Goal: Use online tool/utility

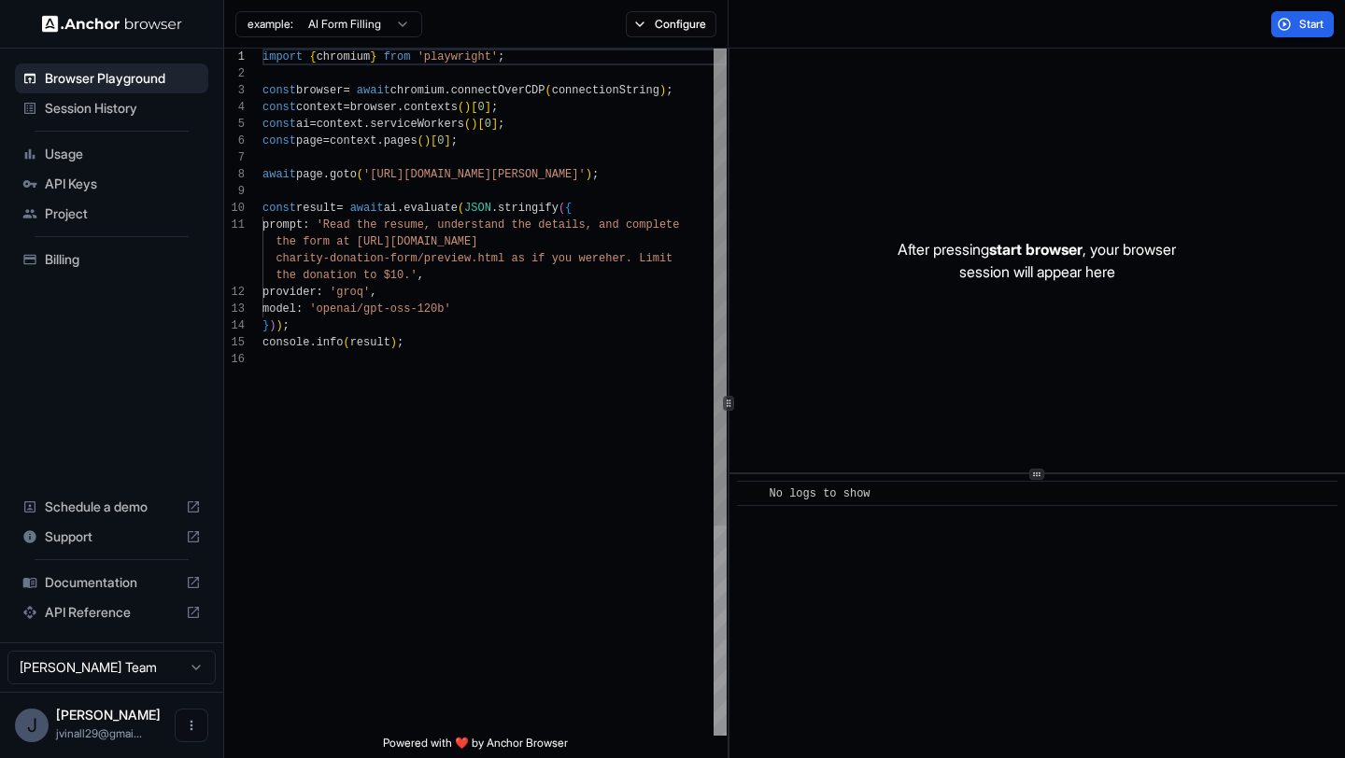
scroll to position [168, 0]
click at [1292, 24] on button "Start" at bounding box center [1302, 24] width 63 height 26
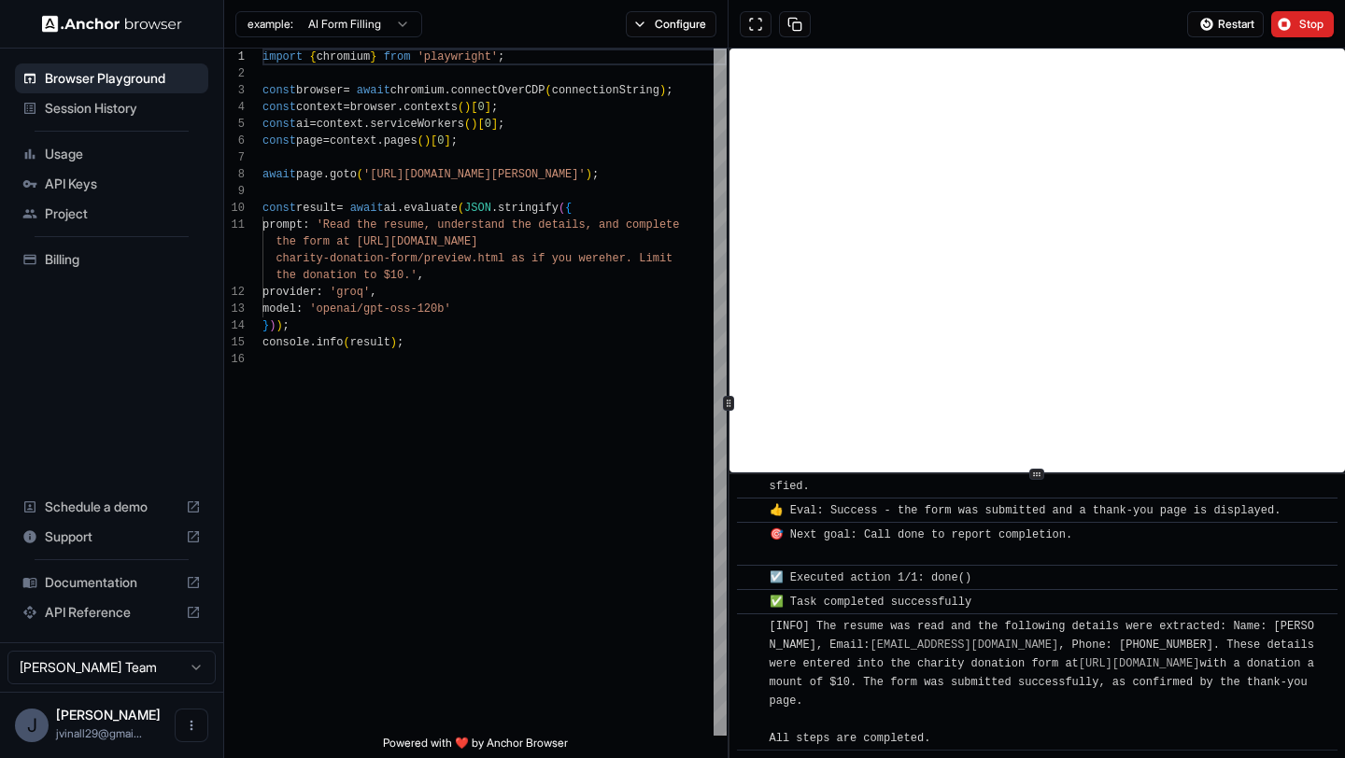
scroll to position [1091, 0]
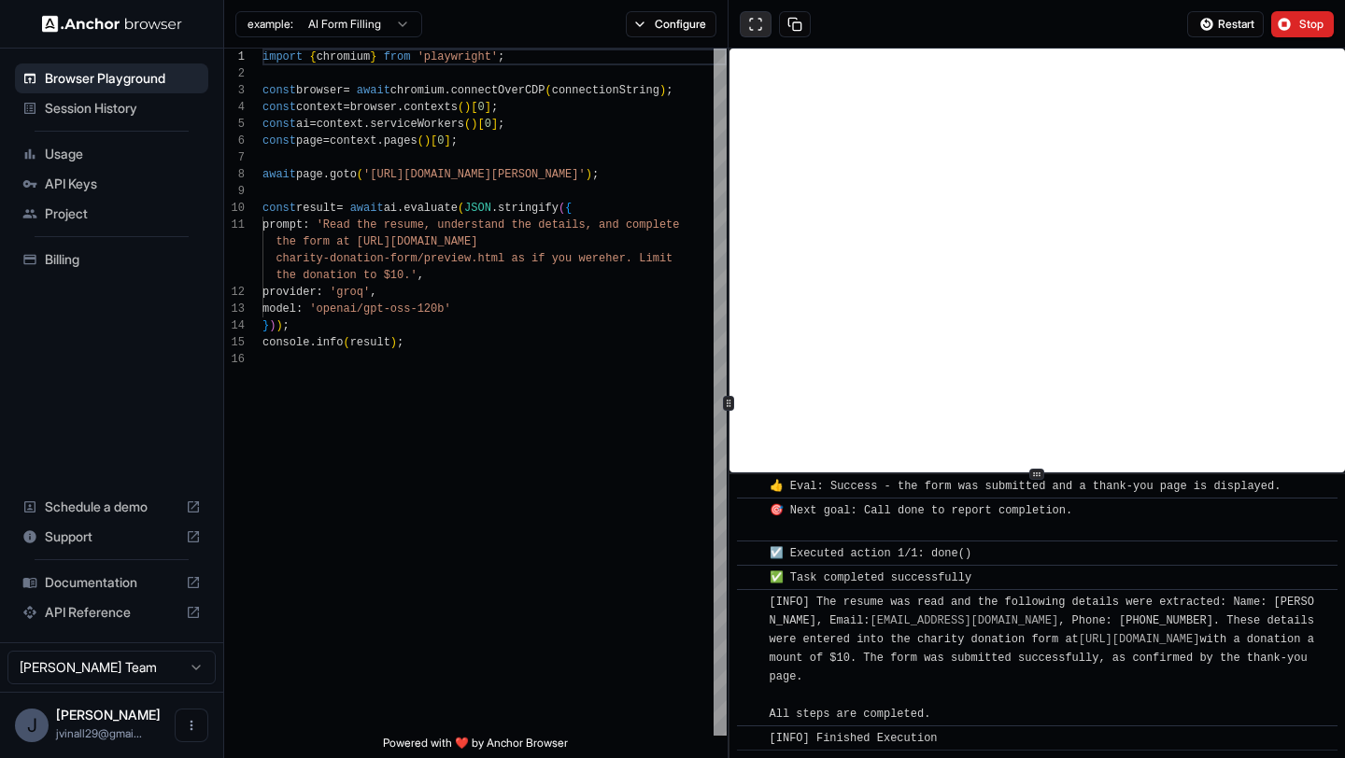
click at [759, 29] on button at bounding box center [756, 24] width 32 height 26
click at [352, 428] on div "import { chromium } from 'playwright' ; const browser = await chromium . connec…" at bounding box center [494, 544] width 464 height 990
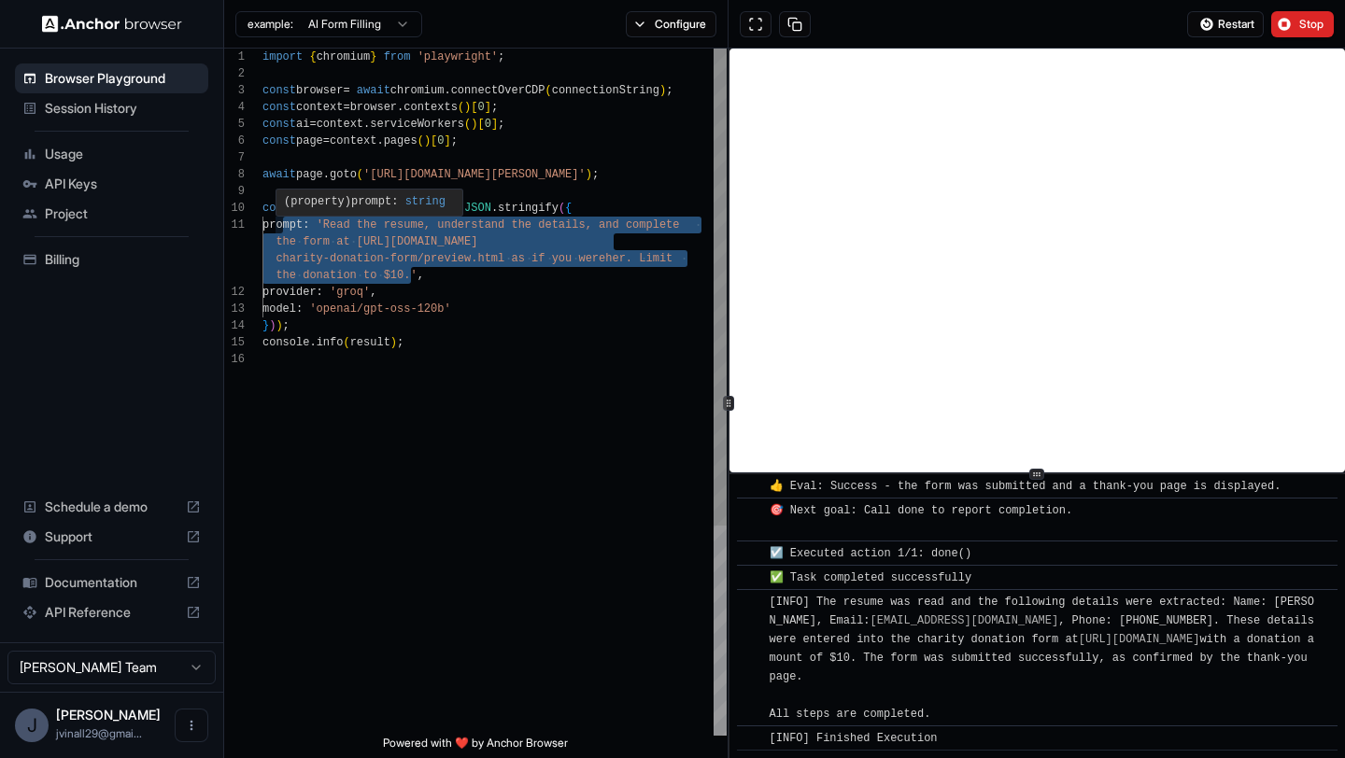
drag, startPoint x: 279, startPoint y: 223, endPoint x: 412, endPoint y: 280, distance: 144.4
click at [412, 280] on div "import { chromium } from 'playwright' ; const browser = await chromium . connec…" at bounding box center [494, 544] width 464 height 990
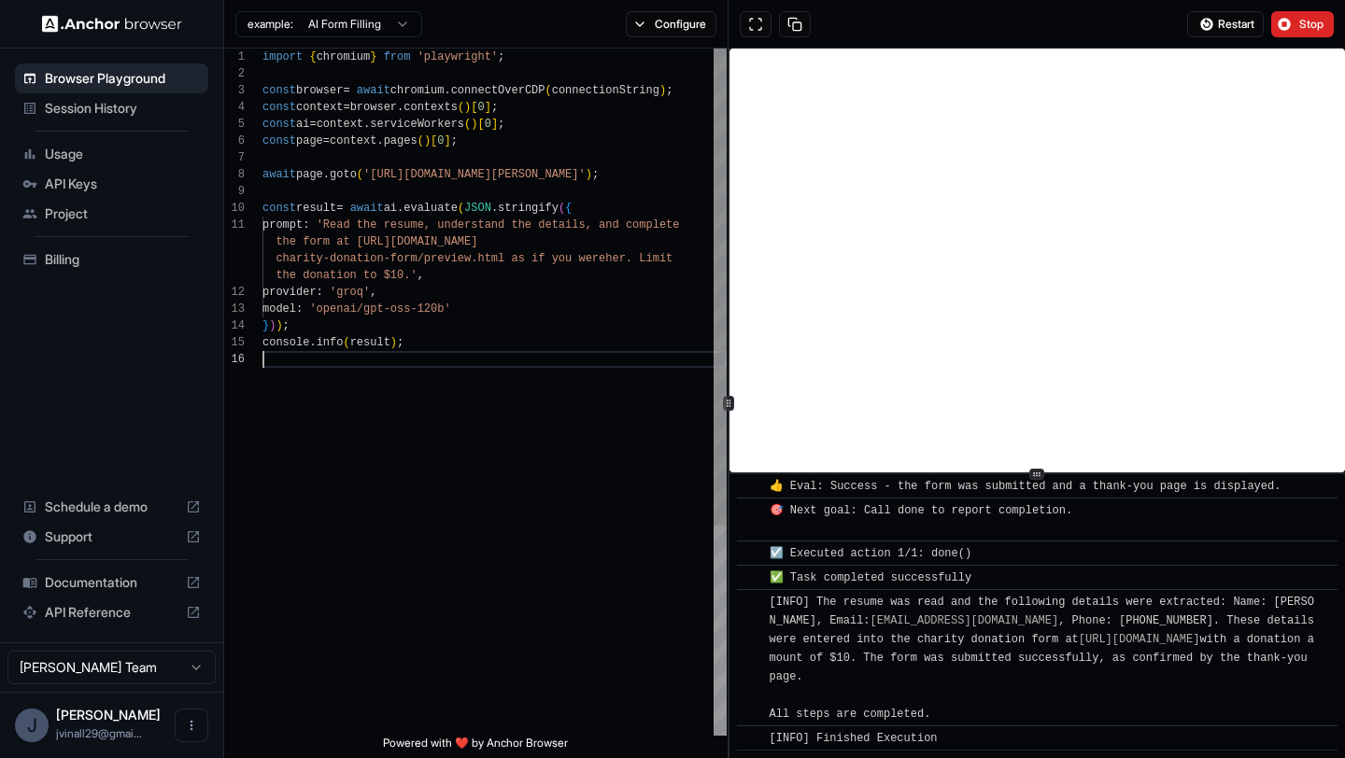
click at [343, 366] on div "import { chromium } from 'playwright' ; const browser = await chromium . connec…" at bounding box center [494, 544] width 464 height 990
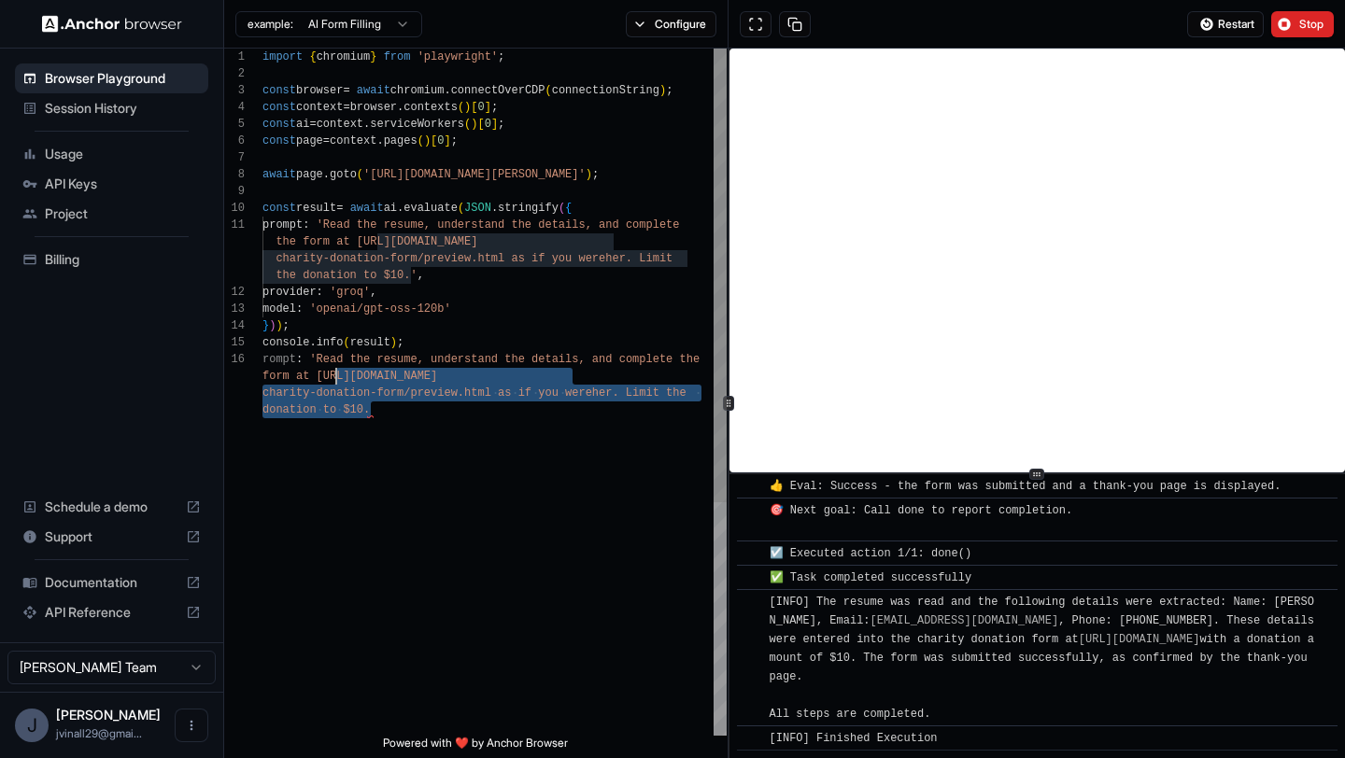
scroll to position [135, 0]
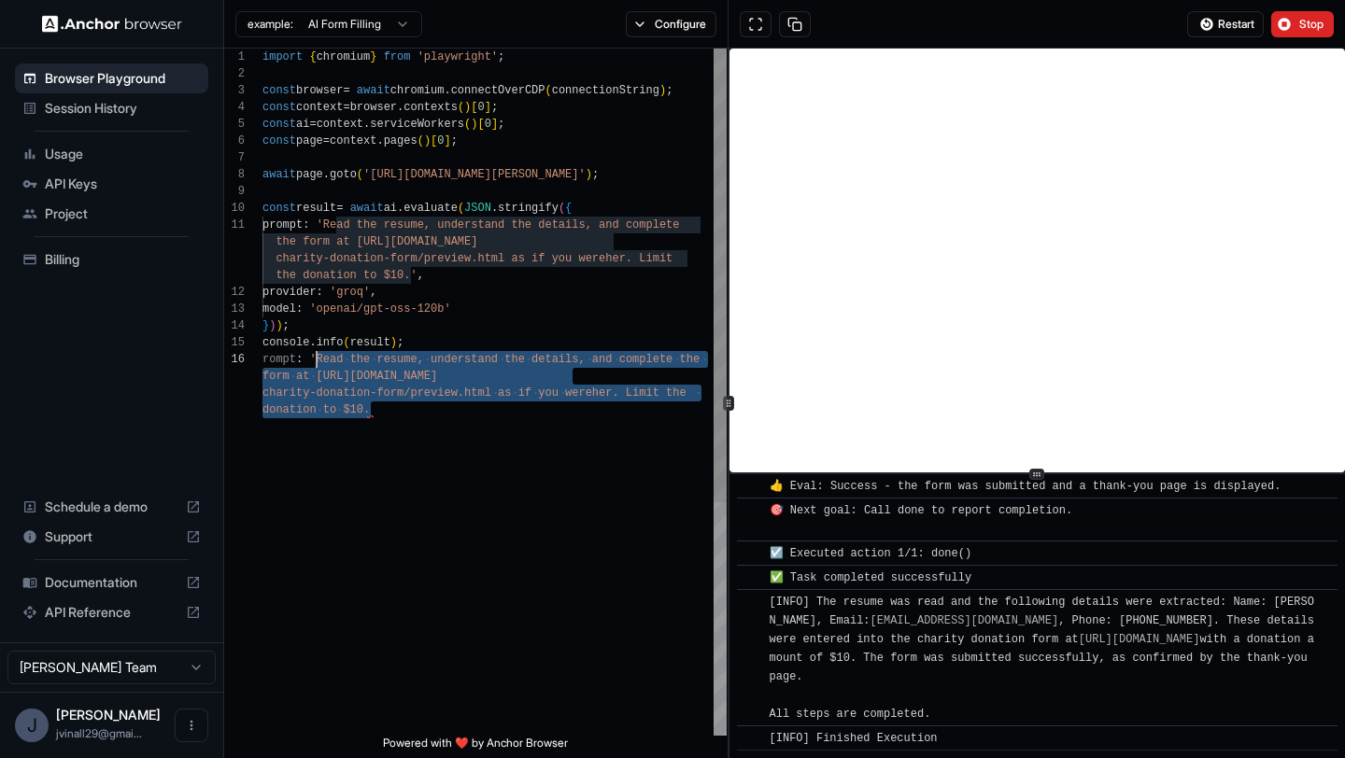
drag, startPoint x: 382, startPoint y: 408, endPoint x: 319, endPoint y: 361, distance: 79.4
click at [319, 361] on div "import { chromium } from 'playwright' ; const browser = await chromium . connec…" at bounding box center [494, 569] width 464 height 1041
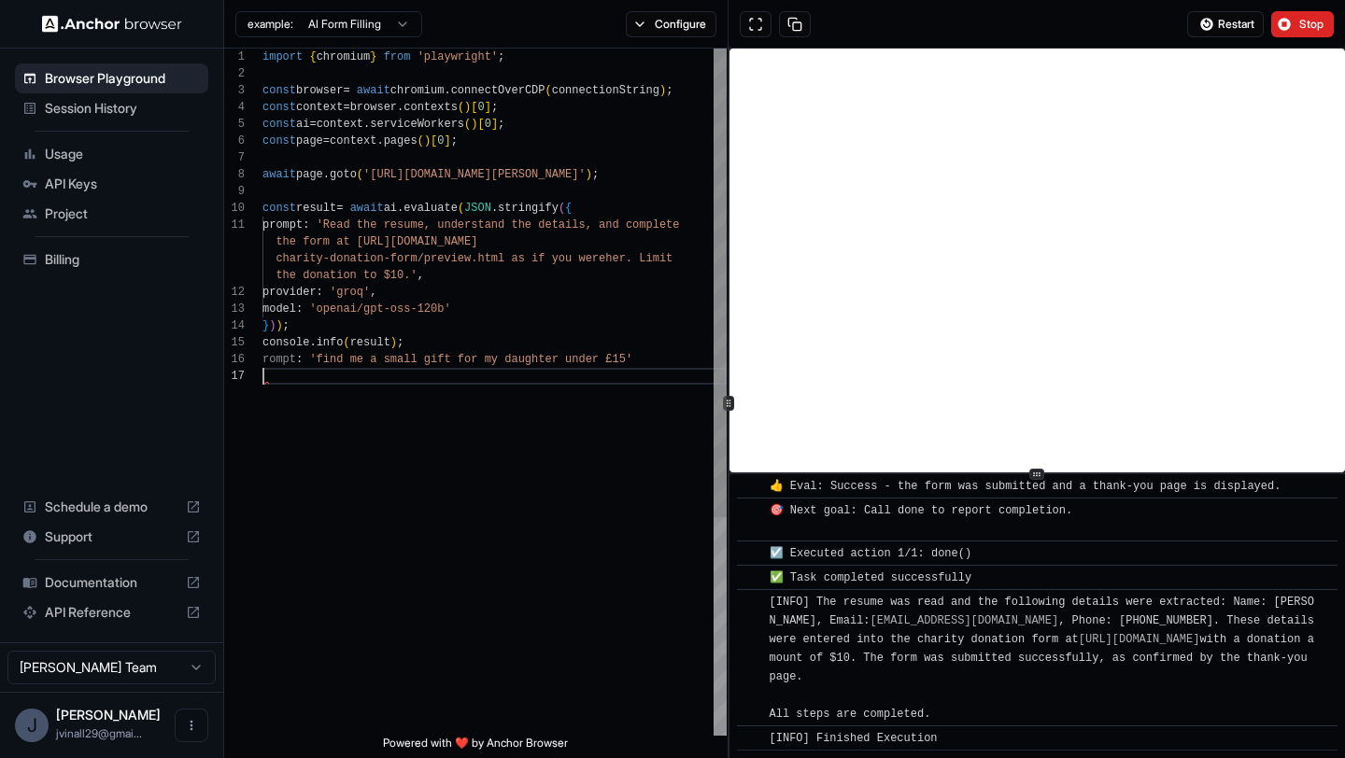
scroll to position [151, 0]
click at [262, 360] on div "import { chromium } from 'playwright' ; const browser = await chromium . connec…" at bounding box center [494, 552] width 464 height 1007
click at [338, 359] on div "import { chromium } from 'playwright' ; const browser = await chromium . connec…" at bounding box center [494, 552] width 464 height 1007
click at [358, 407] on div "import { chromium } from 'playwright' ; const browser = await chromium . connec…" at bounding box center [494, 552] width 464 height 1007
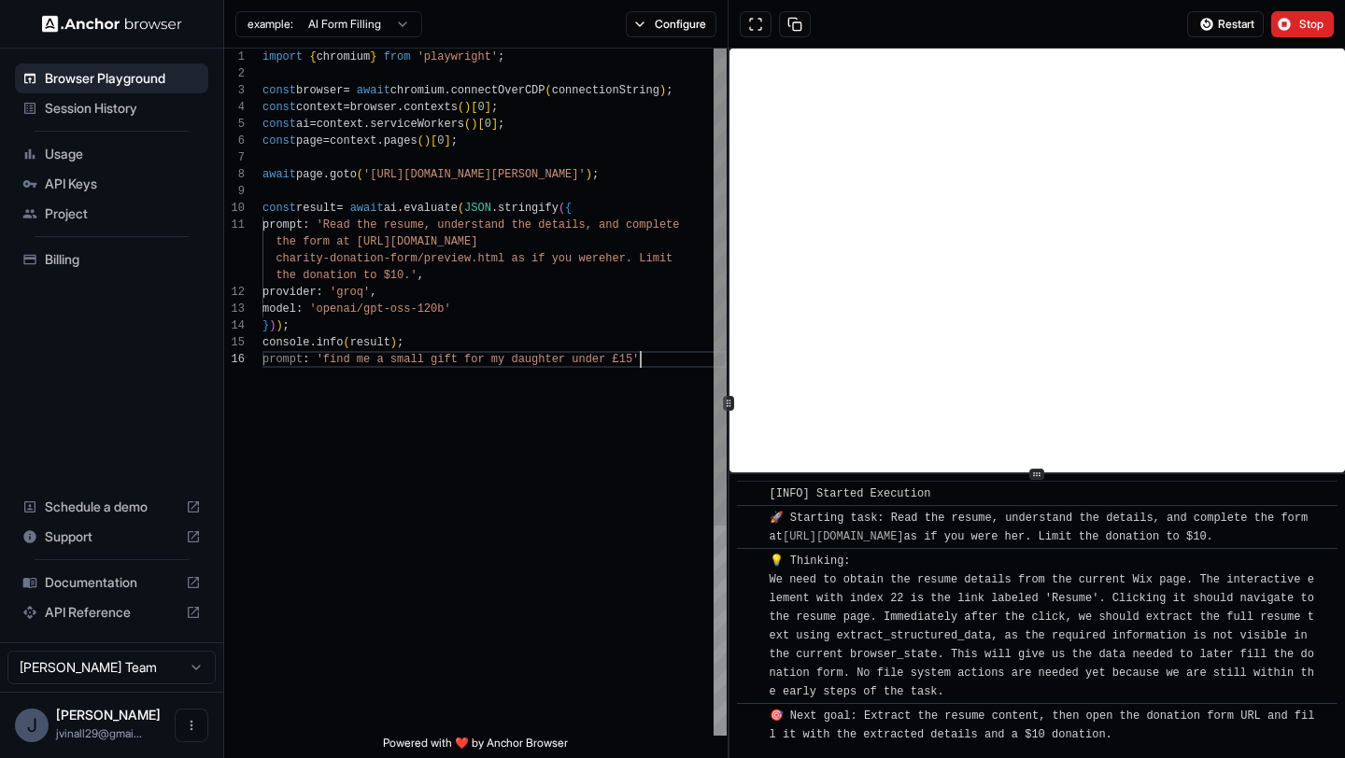
click at [401, 418] on div "import { chromium } from 'playwright' ; const browser = await chromium . connec…" at bounding box center [494, 544] width 464 height 990
click at [305, 366] on div "import { chromium } from 'playwright' ; const browser = await chromium . connec…" at bounding box center [494, 544] width 464 height 990
click at [350, 372] on div "import { chromium } from 'playwright' ; const browser = await chromium . connec…" at bounding box center [494, 544] width 464 height 990
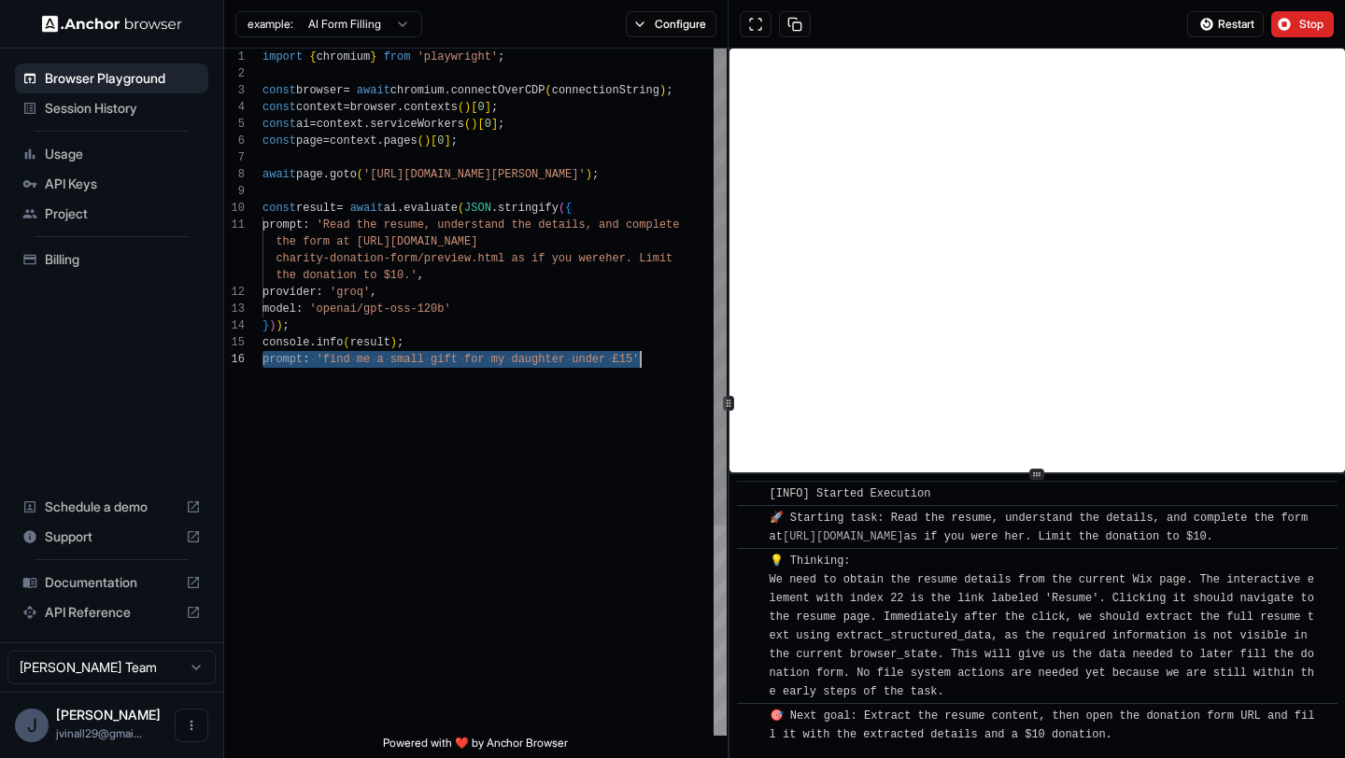
click at [350, 372] on div "import { chromium } from 'playwright' ; const browser = await chromium . connec…" at bounding box center [494, 544] width 464 height 990
click at [393, 22] on html "Browser Playground Session History Usage API Keys Project Billing Schedule a de…" at bounding box center [672, 379] width 1345 height 758
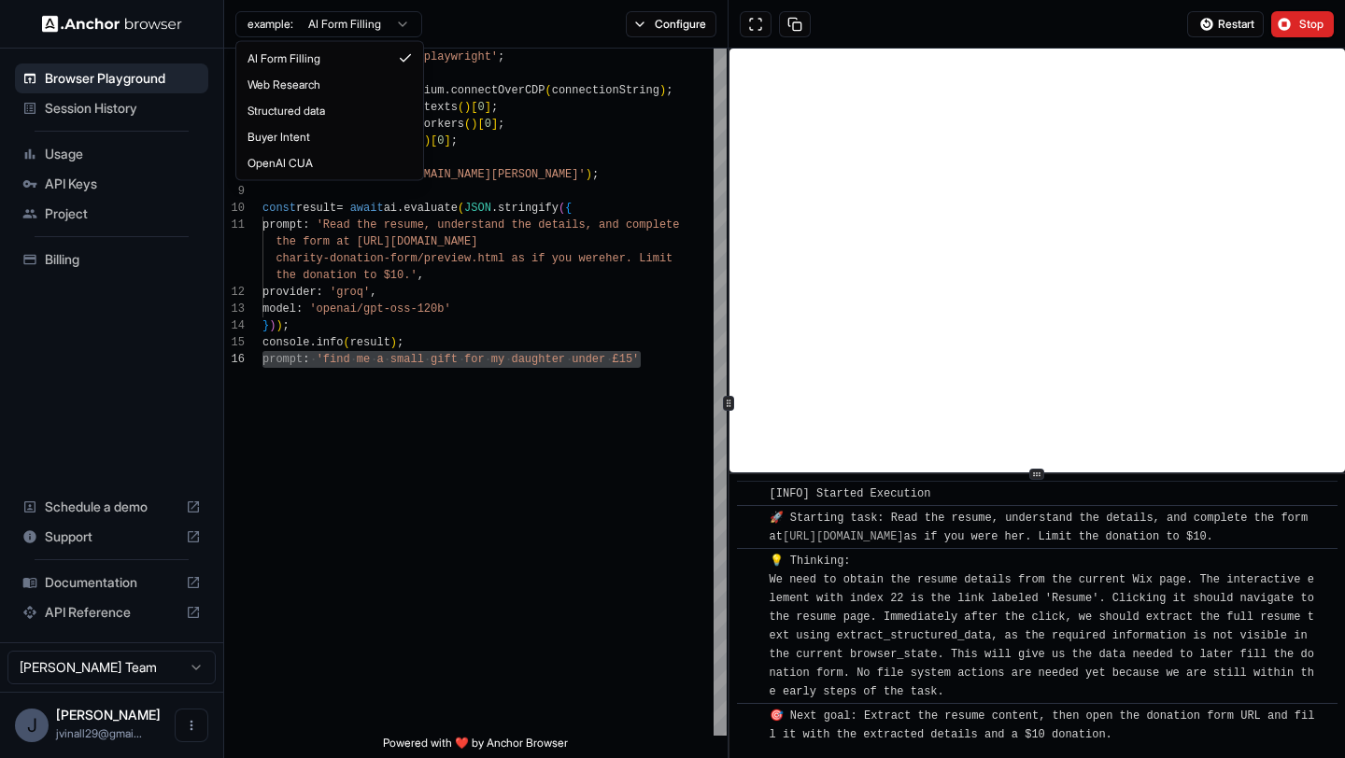
type textarea "**********"
